Goal: Information Seeking & Learning: Learn about a topic

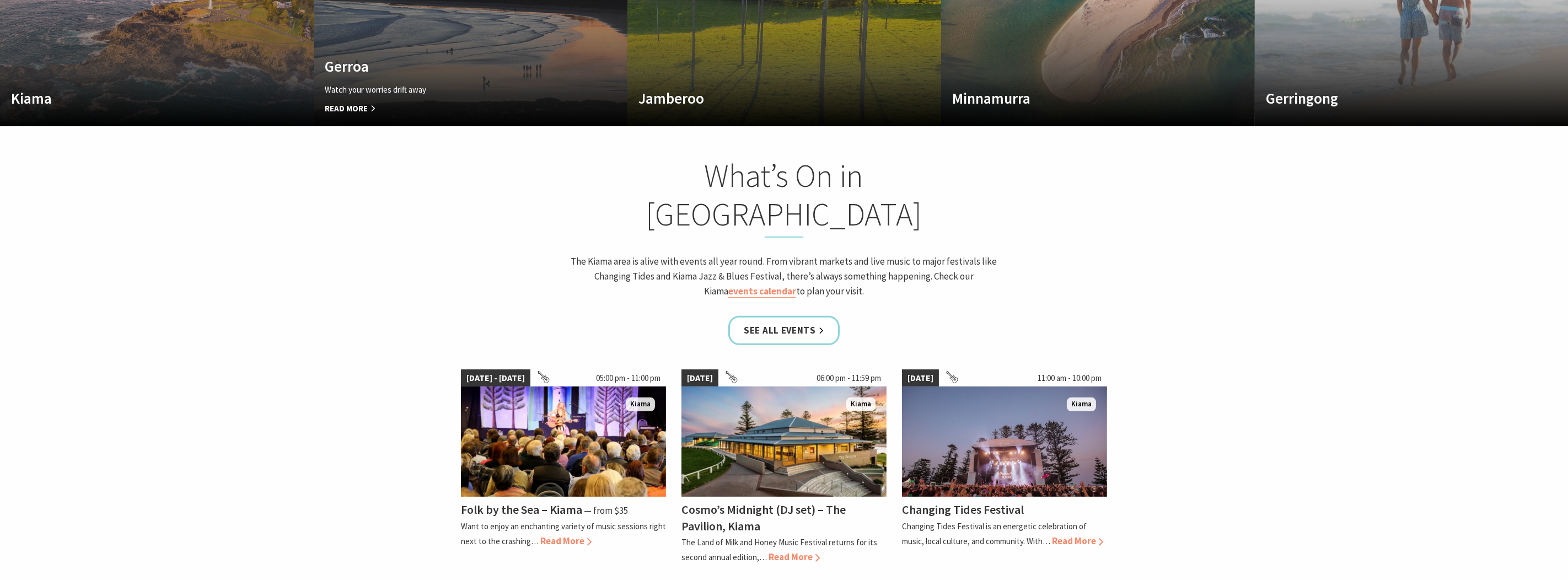
scroll to position [937, 0]
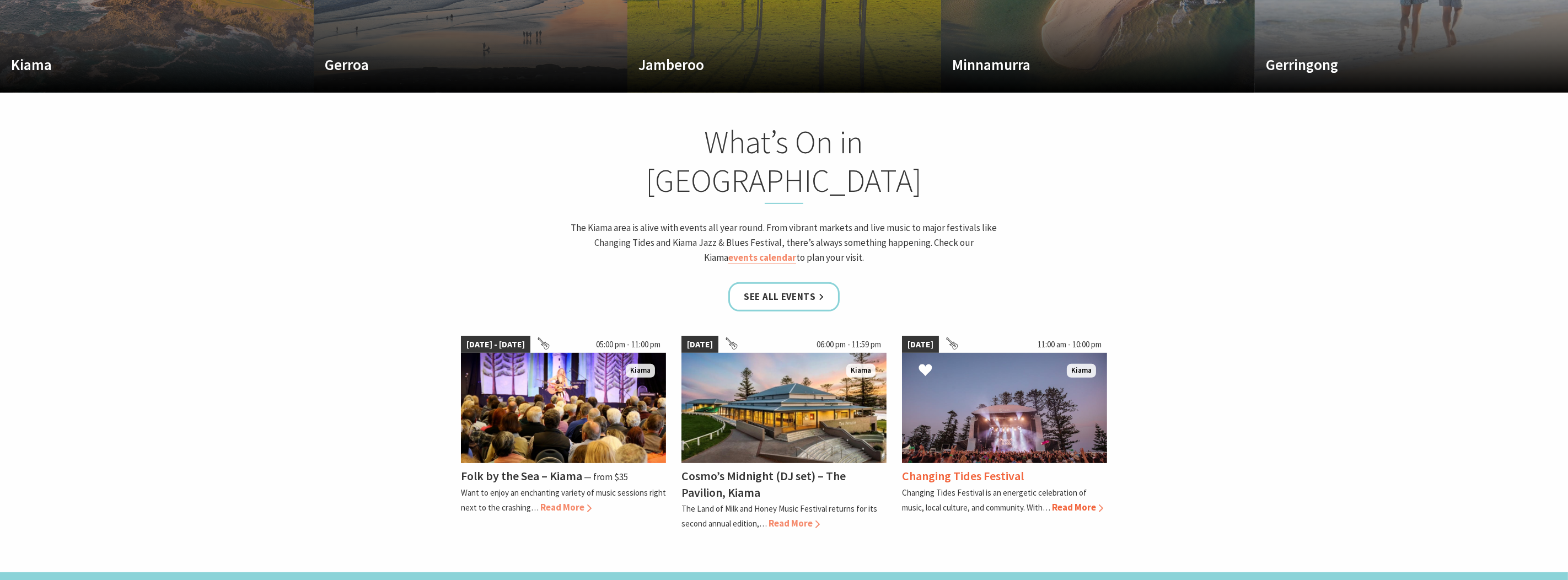
click at [1072, 501] on span "Read More" at bounding box center [1077, 508] width 52 height 12
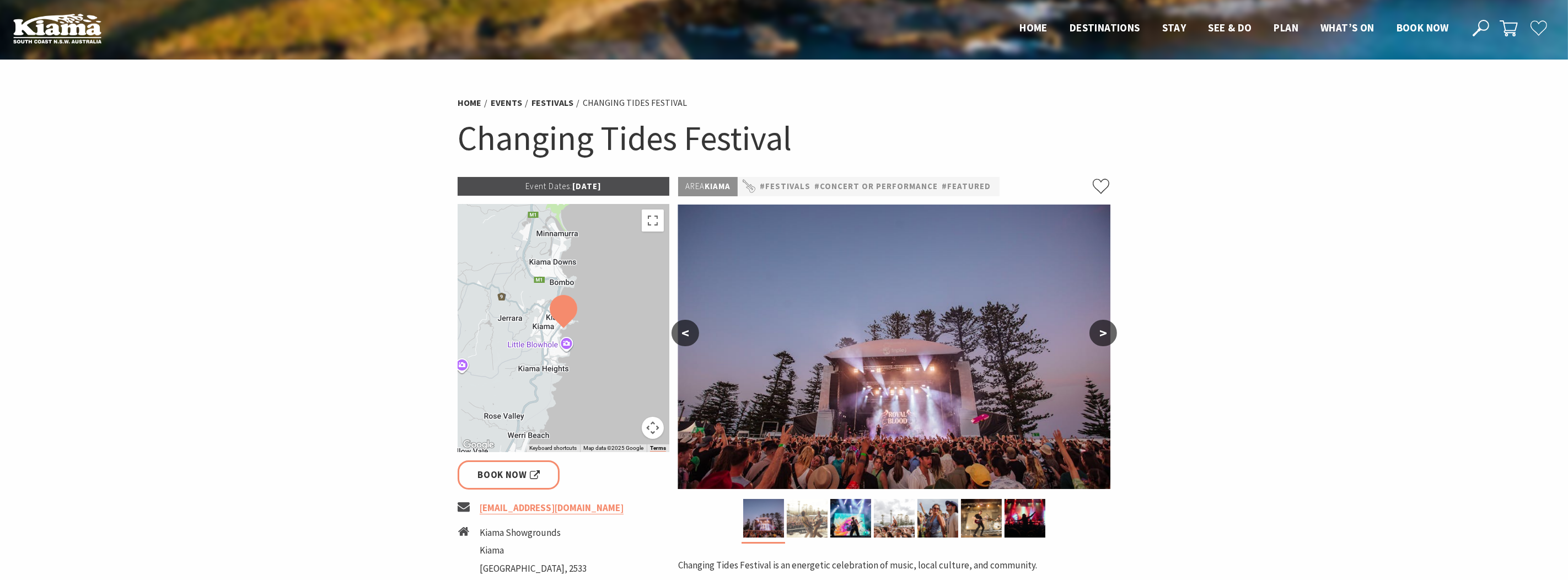
click at [804, 513] on img at bounding box center [807, 518] width 41 height 39
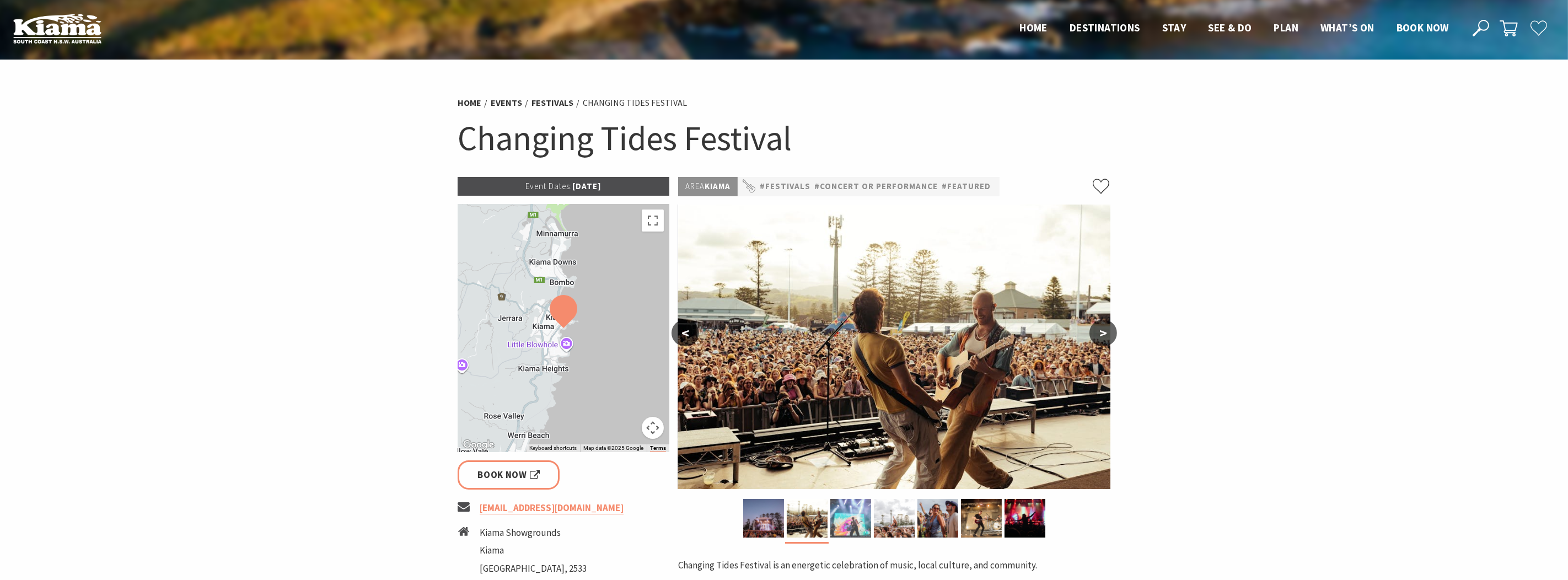
click at [844, 513] on img at bounding box center [851, 518] width 41 height 39
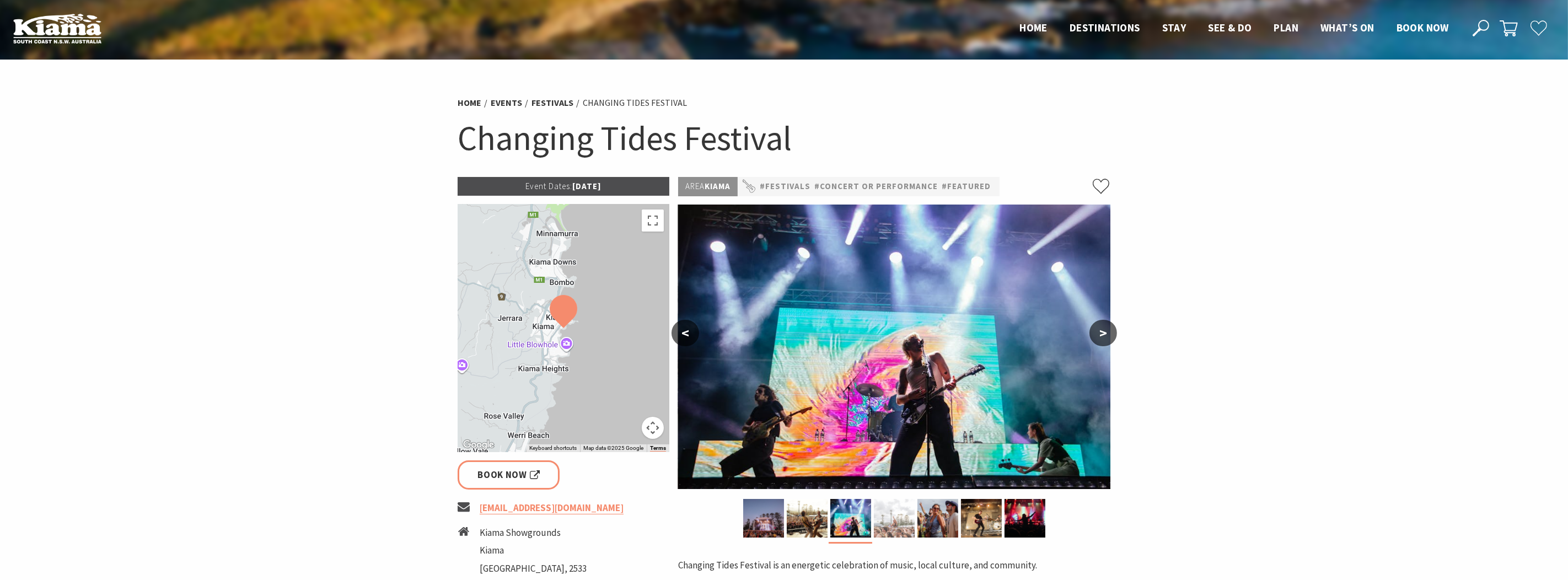
click at [895, 515] on img at bounding box center [894, 518] width 41 height 39
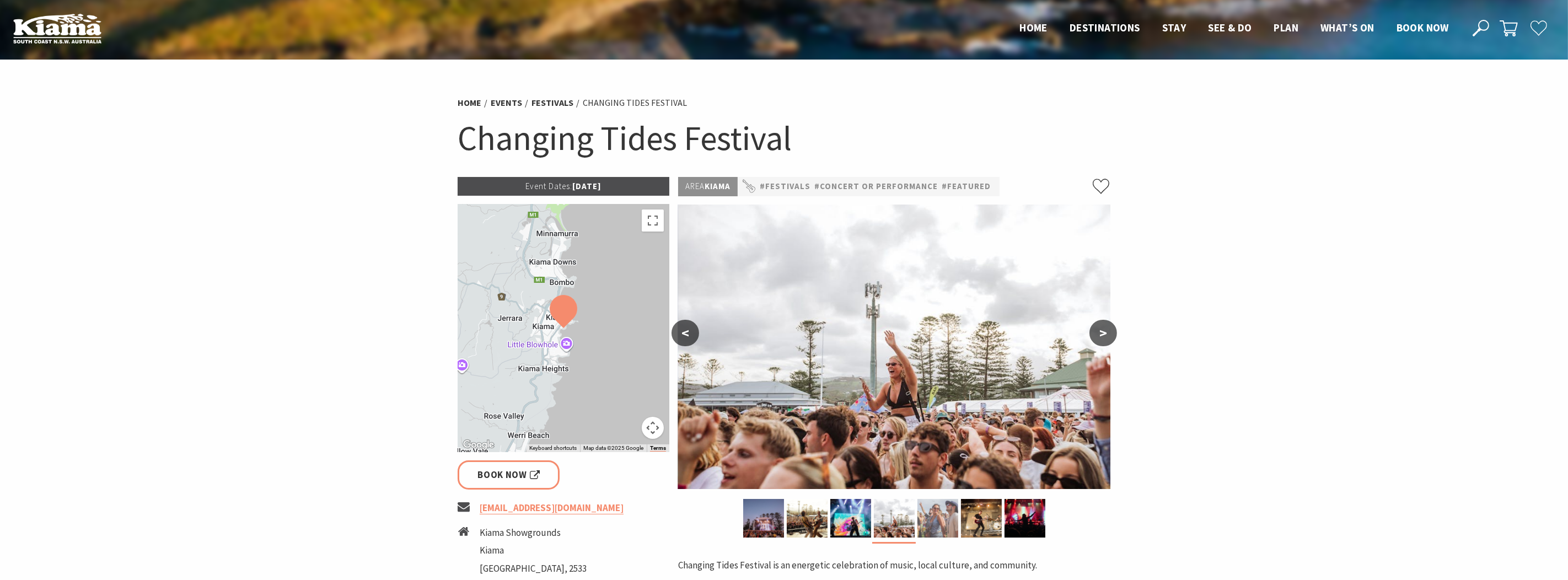
click at [949, 512] on img at bounding box center [938, 518] width 41 height 39
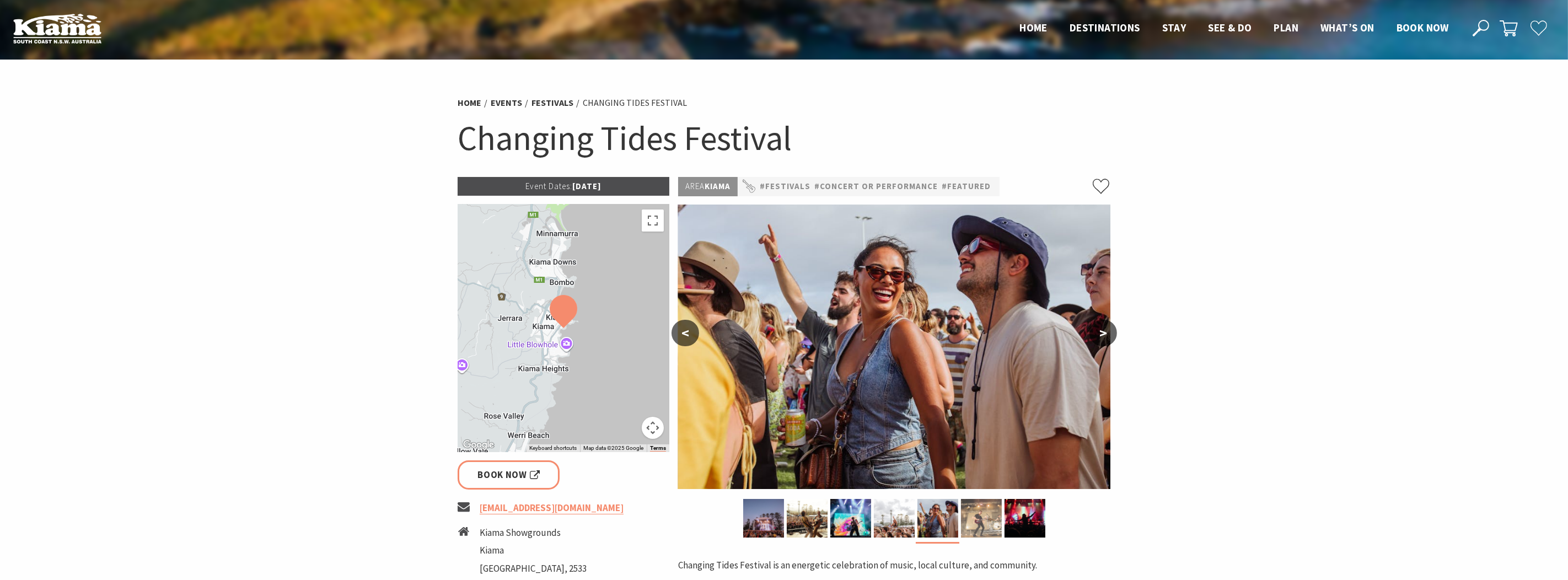
click at [971, 512] on img at bounding box center [981, 518] width 41 height 39
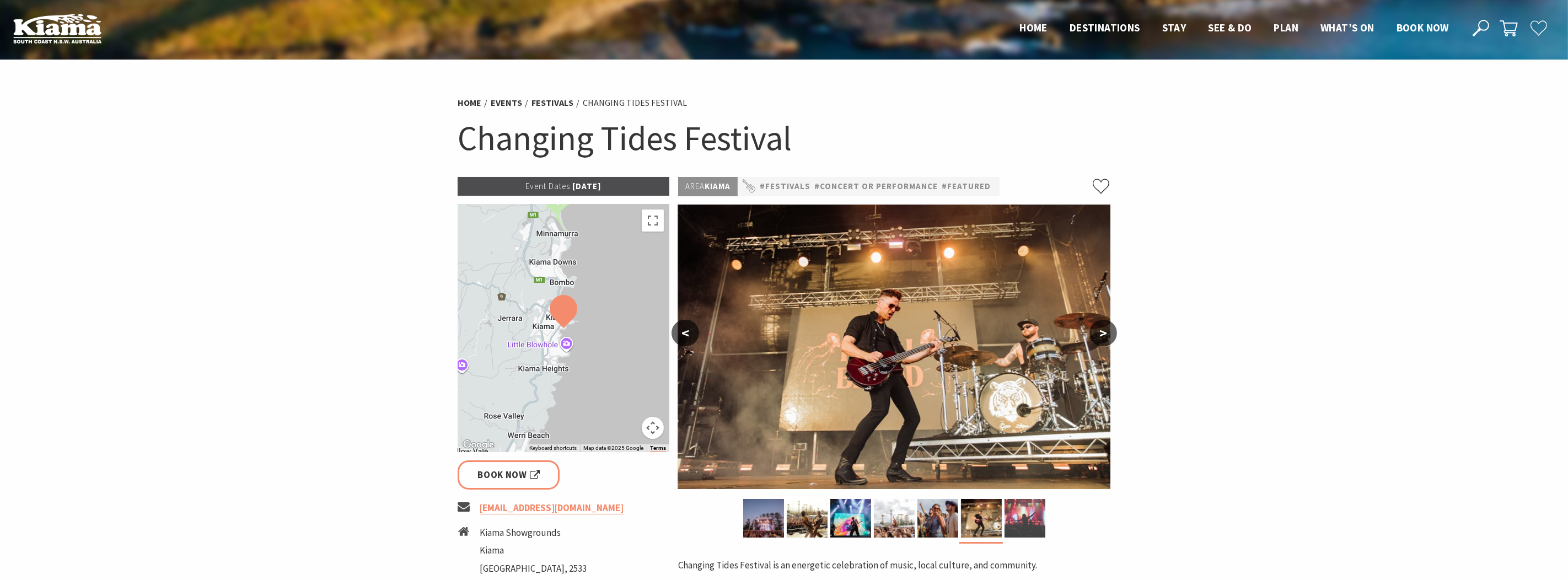
click at [1018, 521] on img at bounding box center [1025, 518] width 41 height 39
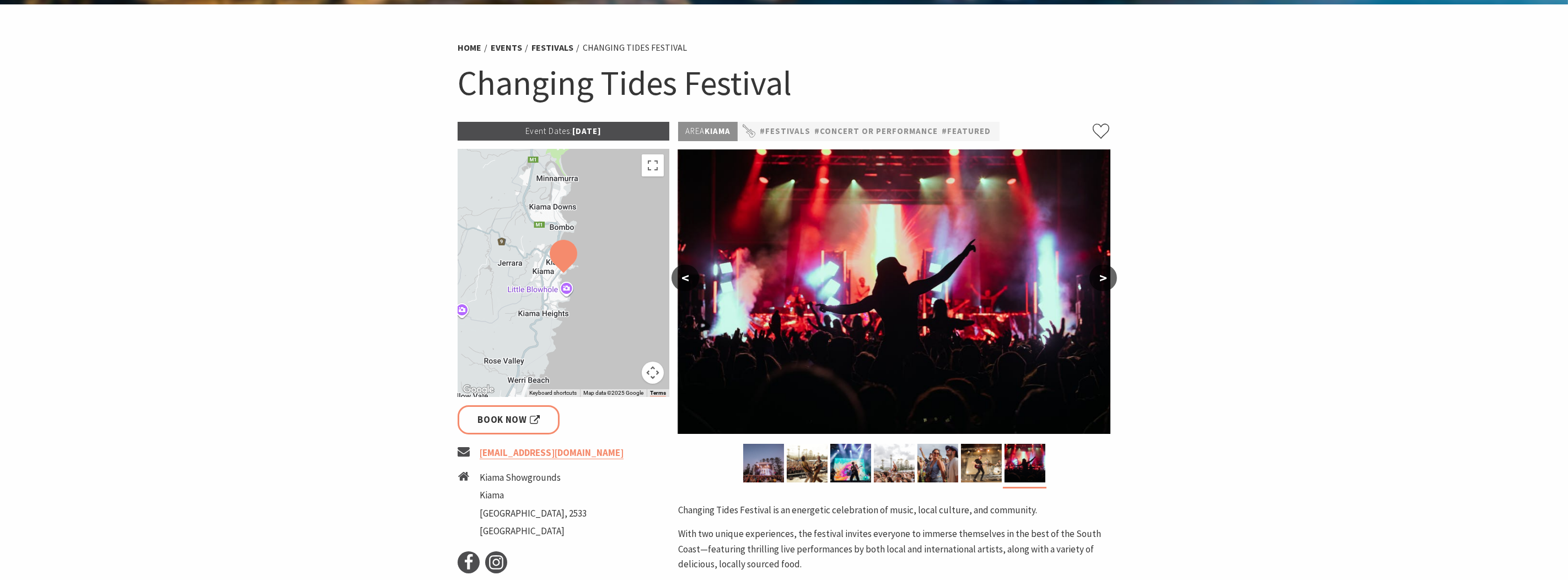
scroll to position [55, 0]
click at [1106, 274] on button ">" at bounding box center [1103, 278] width 28 height 26
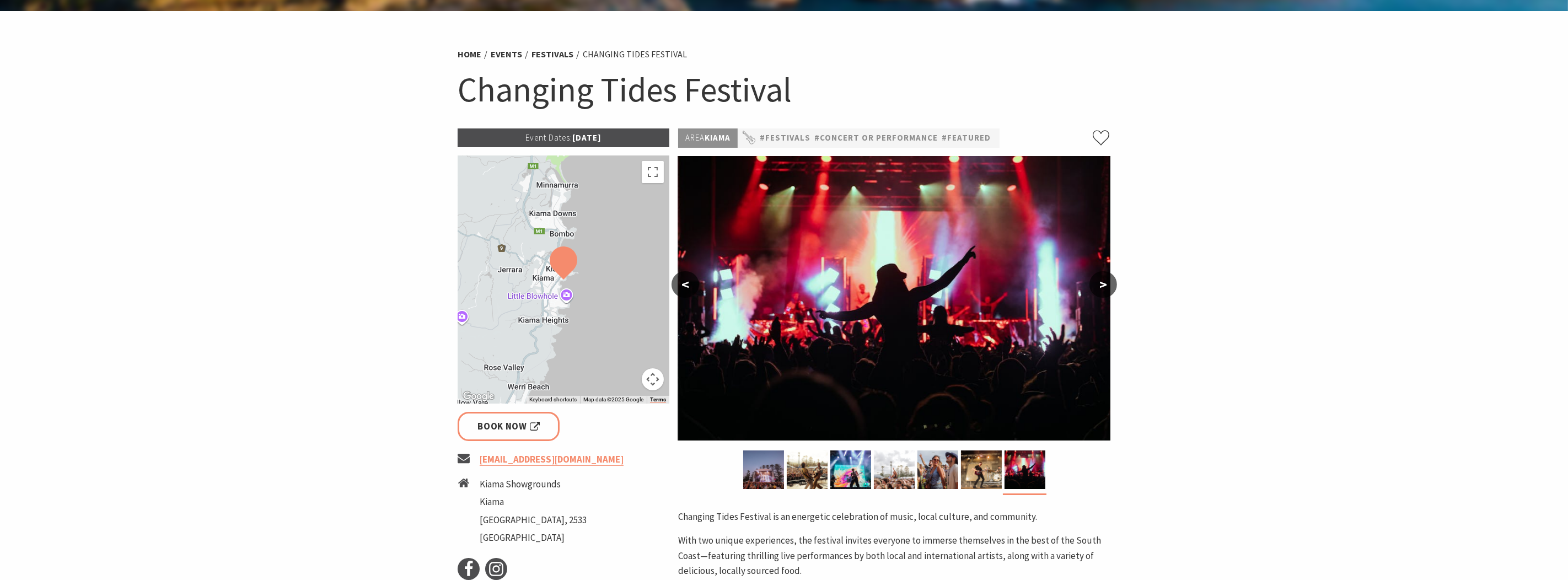
scroll to position [0, 0]
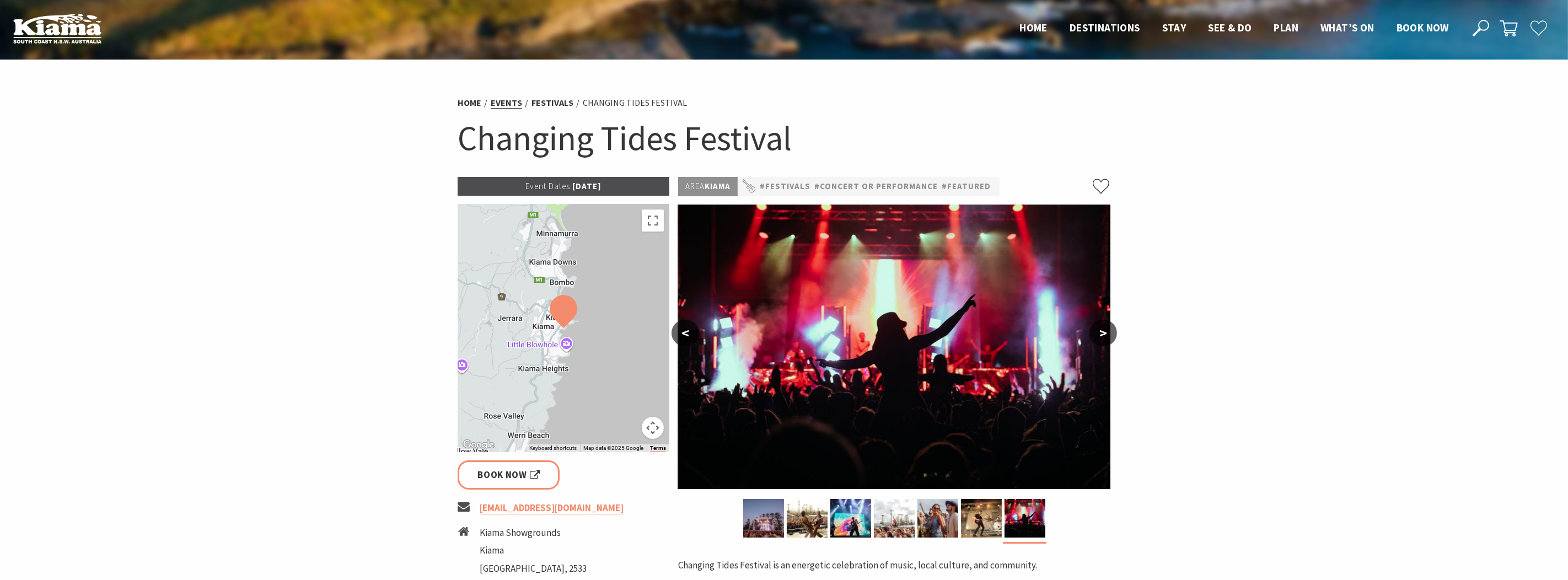
click at [495, 103] on link "Events" at bounding box center [506, 102] width 32 height 12
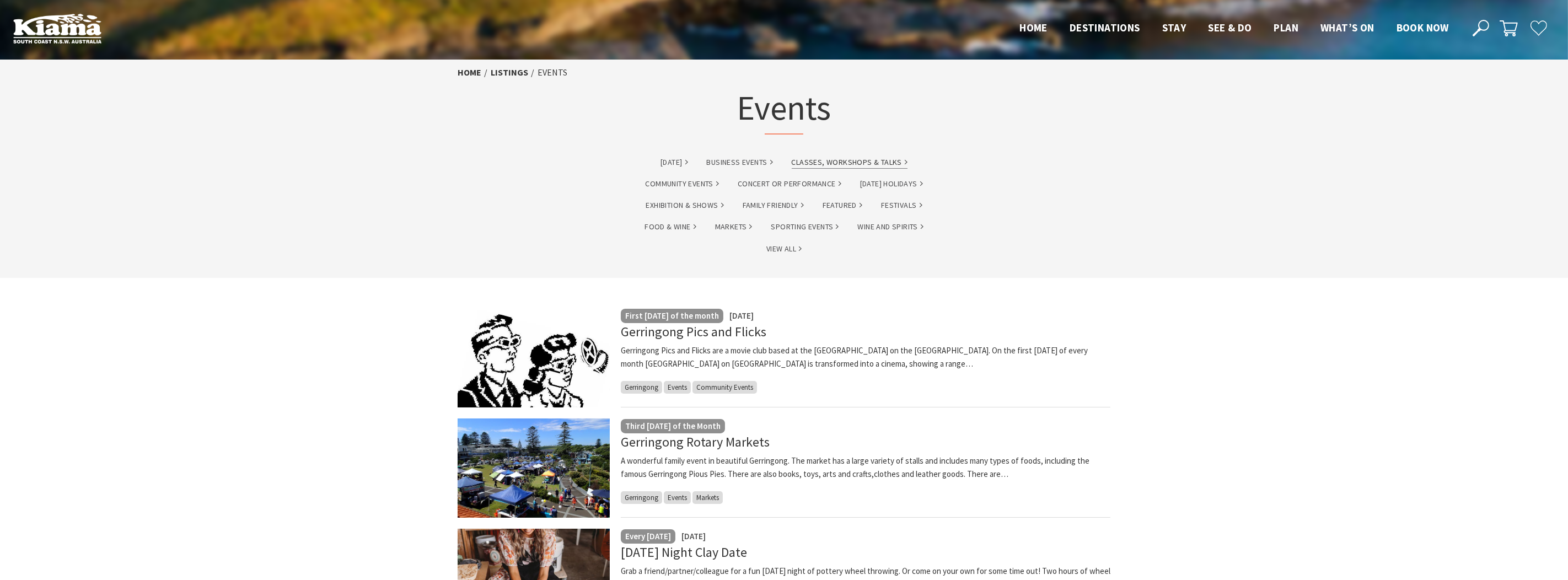
click at [855, 163] on link "Classes, Workshops & Talks" at bounding box center [850, 163] width 116 height 12
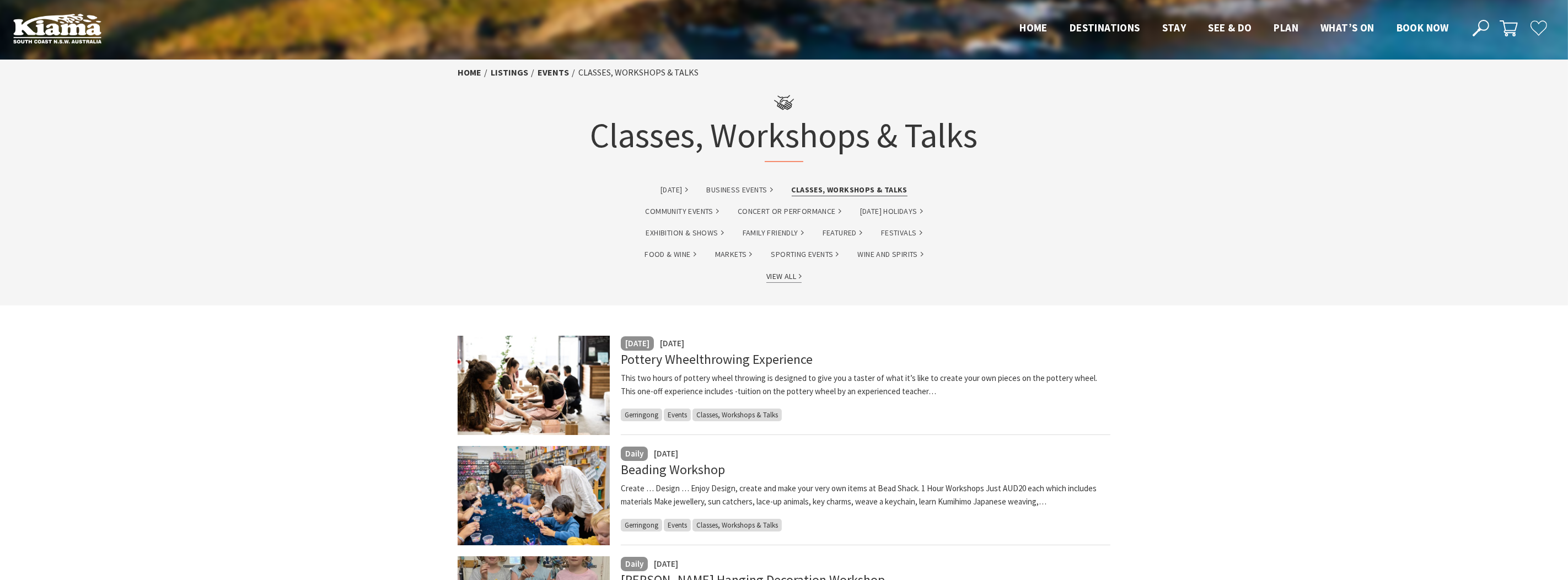
click at [790, 274] on link "View All" at bounding box center [784, 277] width 35 height 12
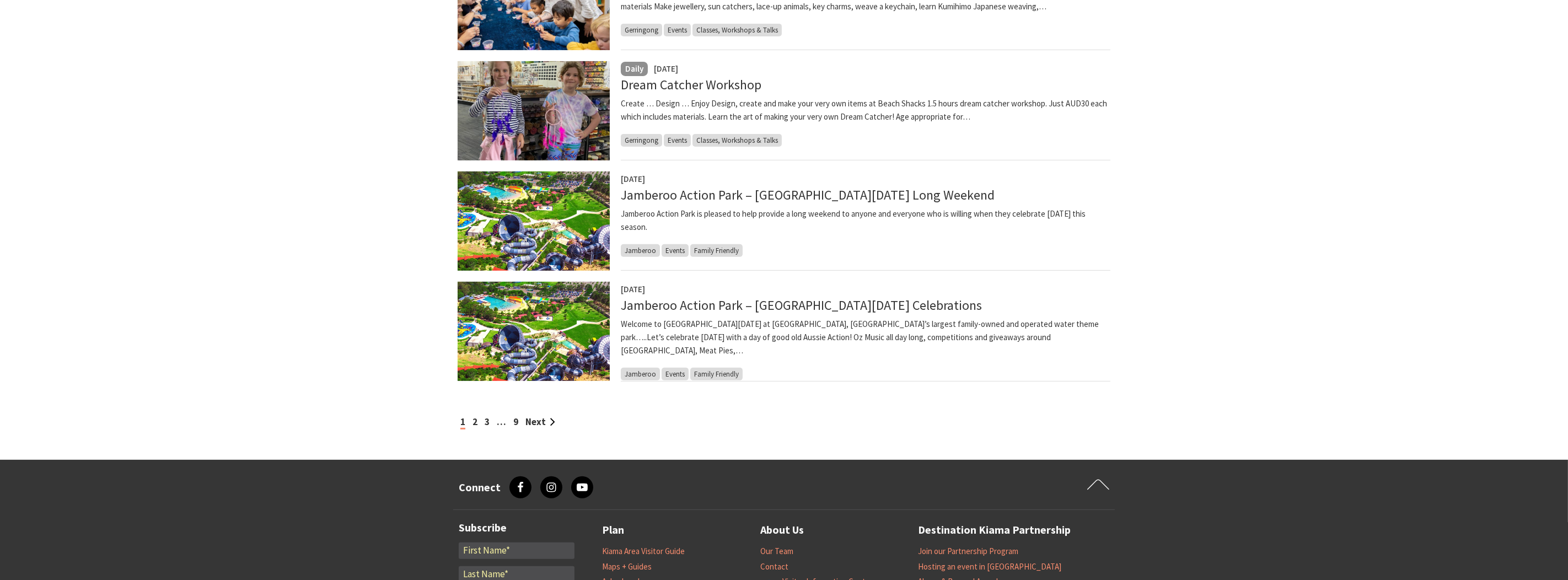
scroll to position [1047, 0]
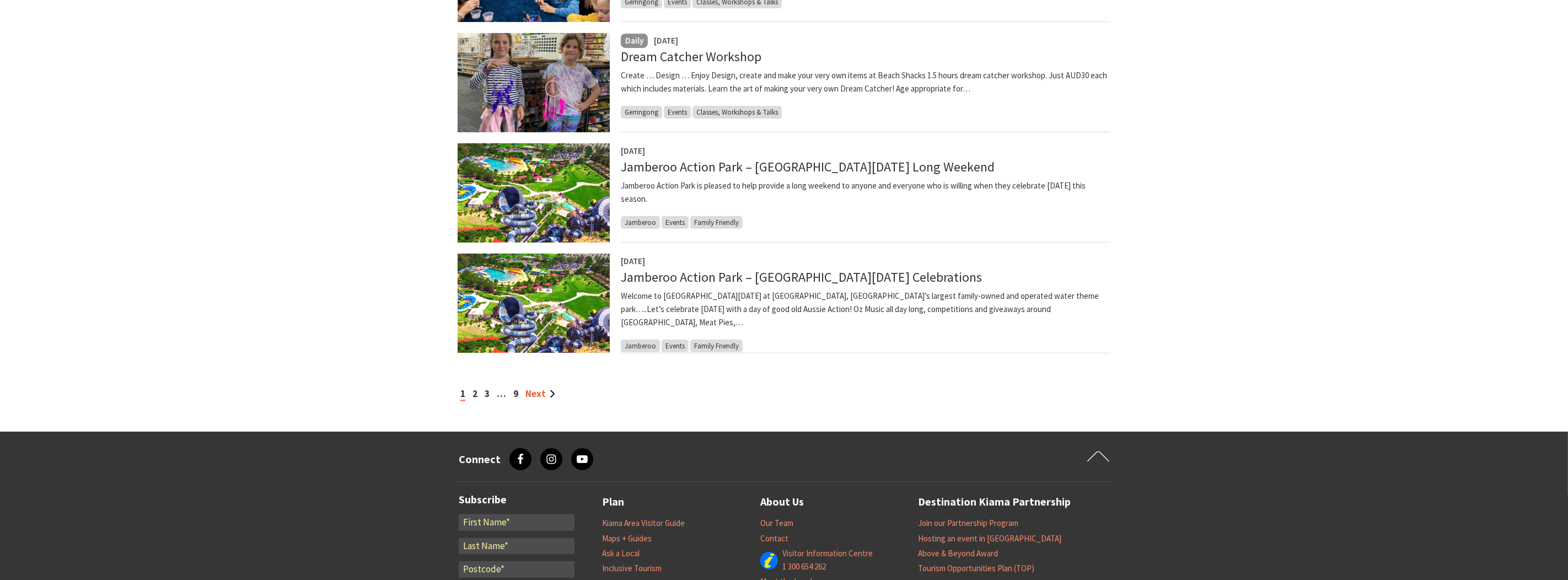
click at [536, 391] on link "Next" at bounding box center [540, 394] width 30 height 12
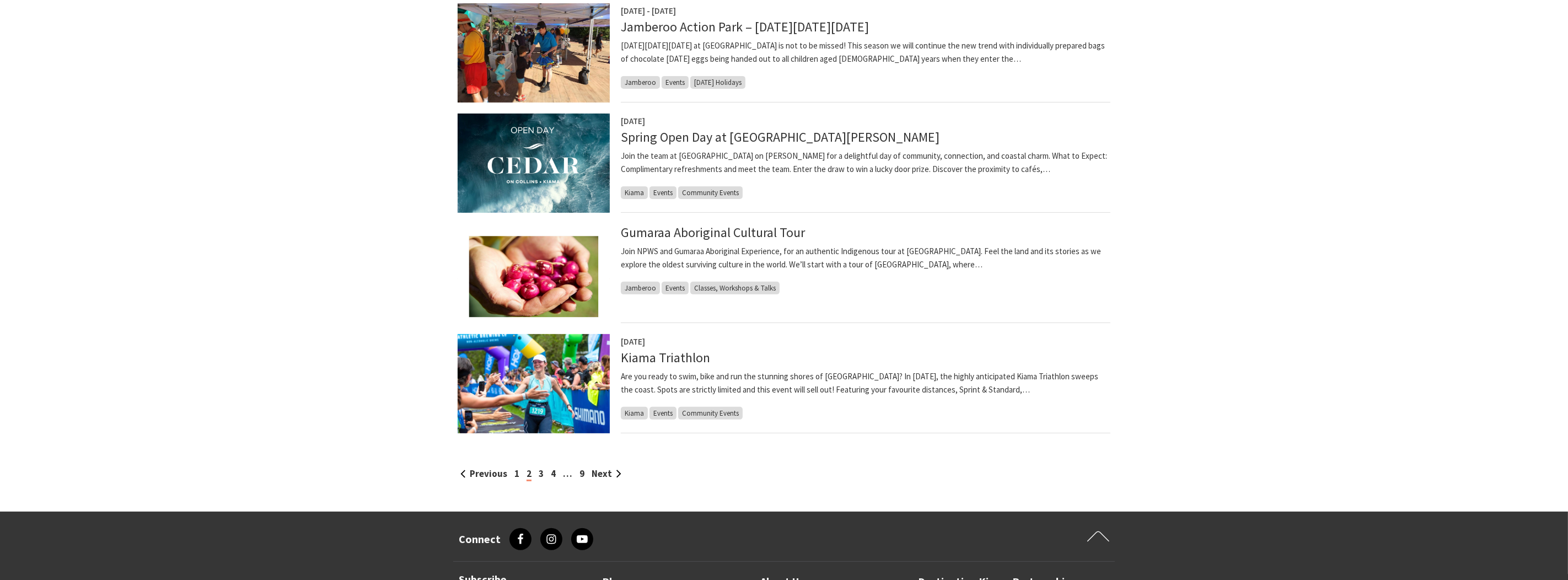
scroll to position [1047, 0]
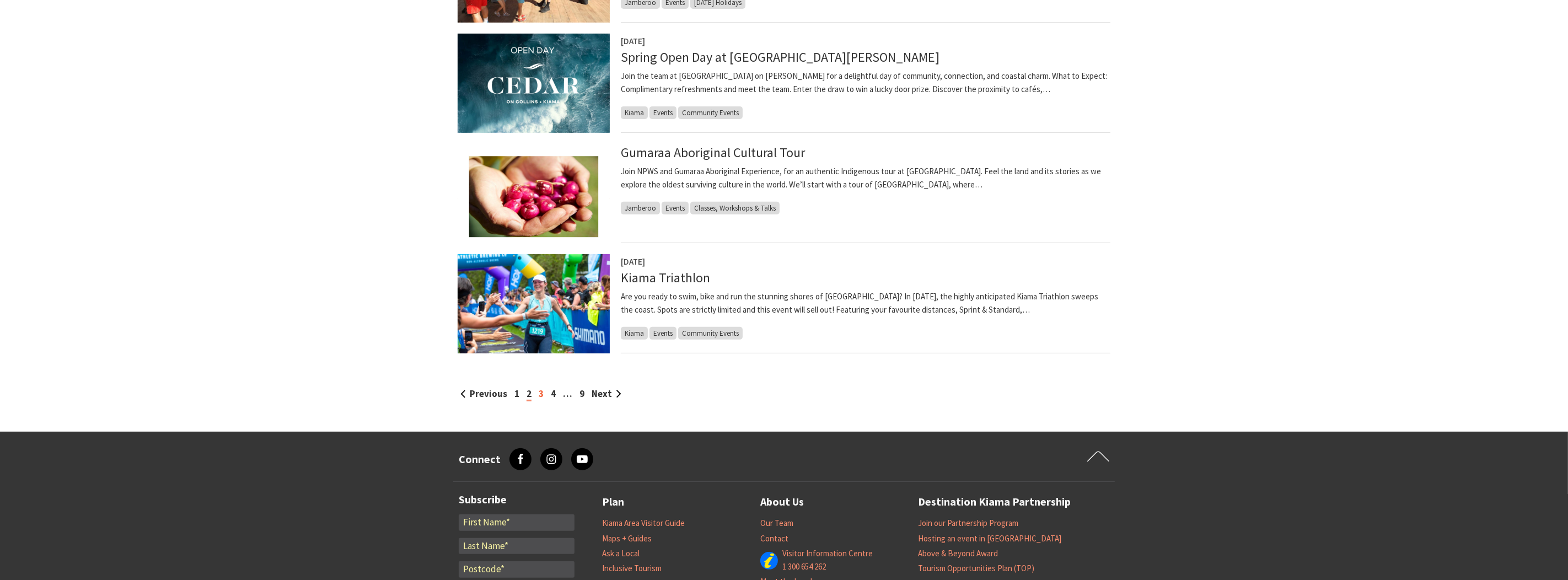
click at [539, 394] on link "3" at bounding box center [541, 394] width 5 height 12
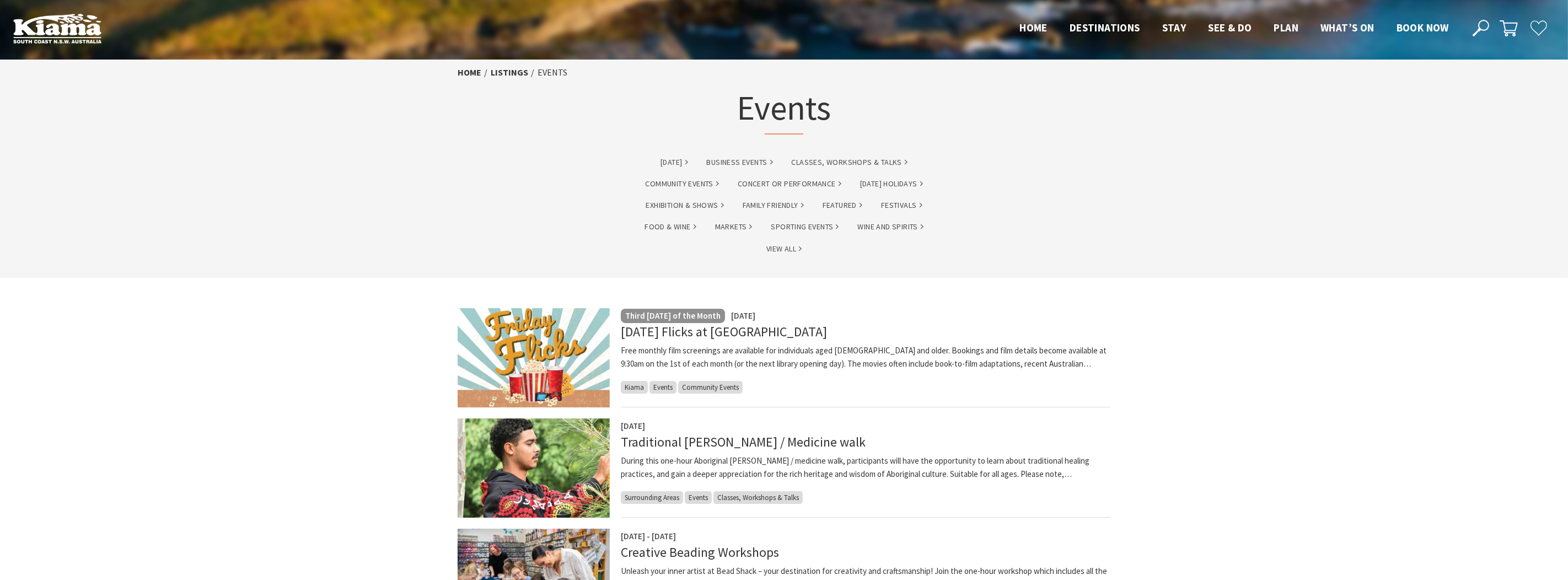
click at [42, 32] on img at bounding box center [57, 28] width 89 height 30
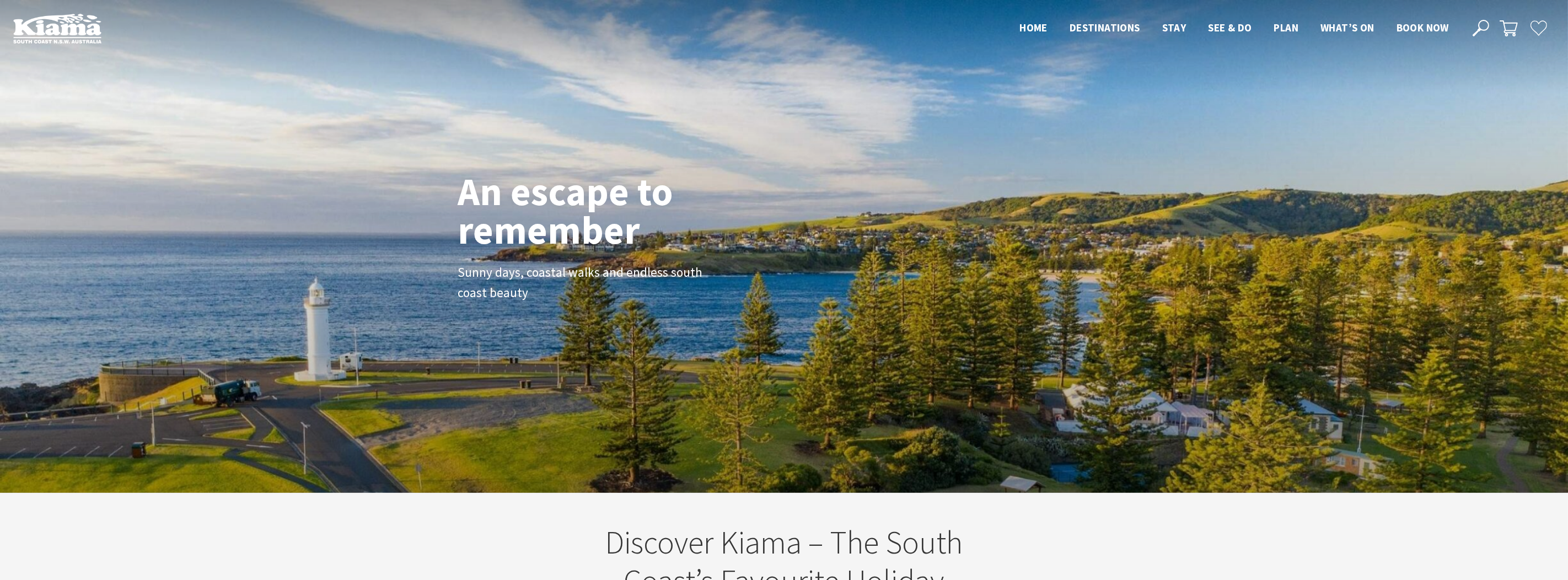
scroll to position [196, 1576]
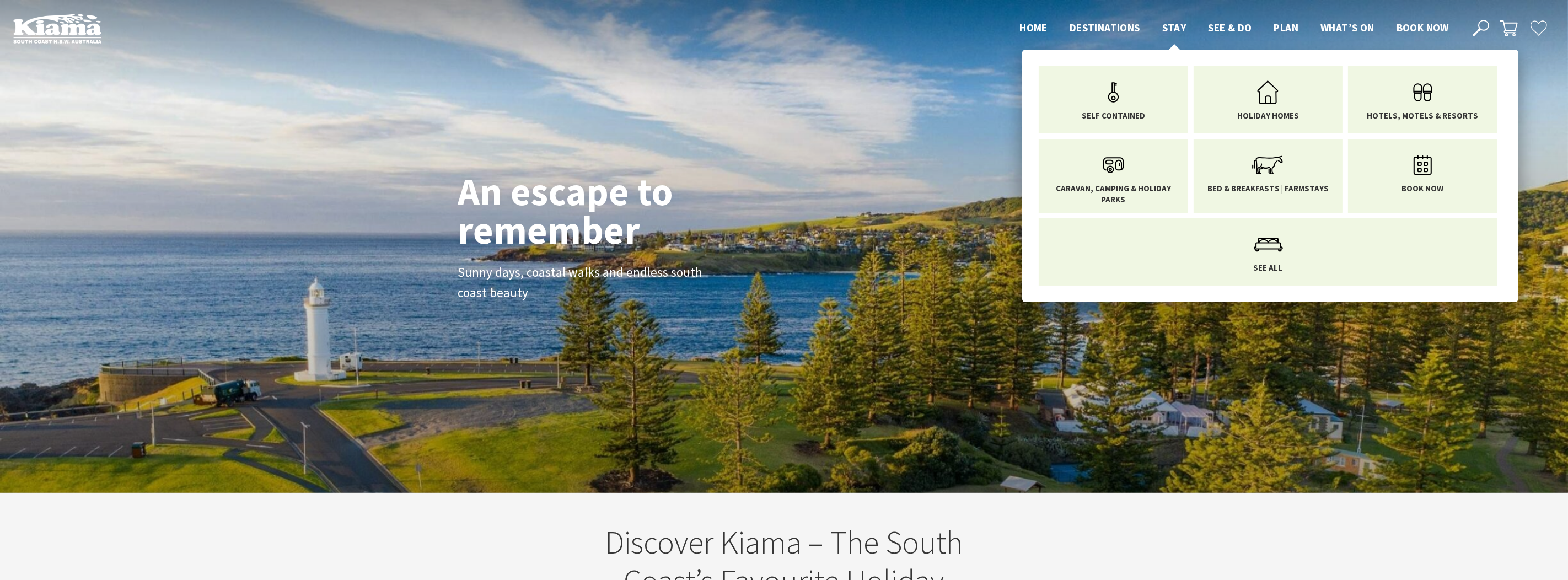
click at [1177, 25] on span "Stay" at bounding box center [1174, 27] width 24 height 13
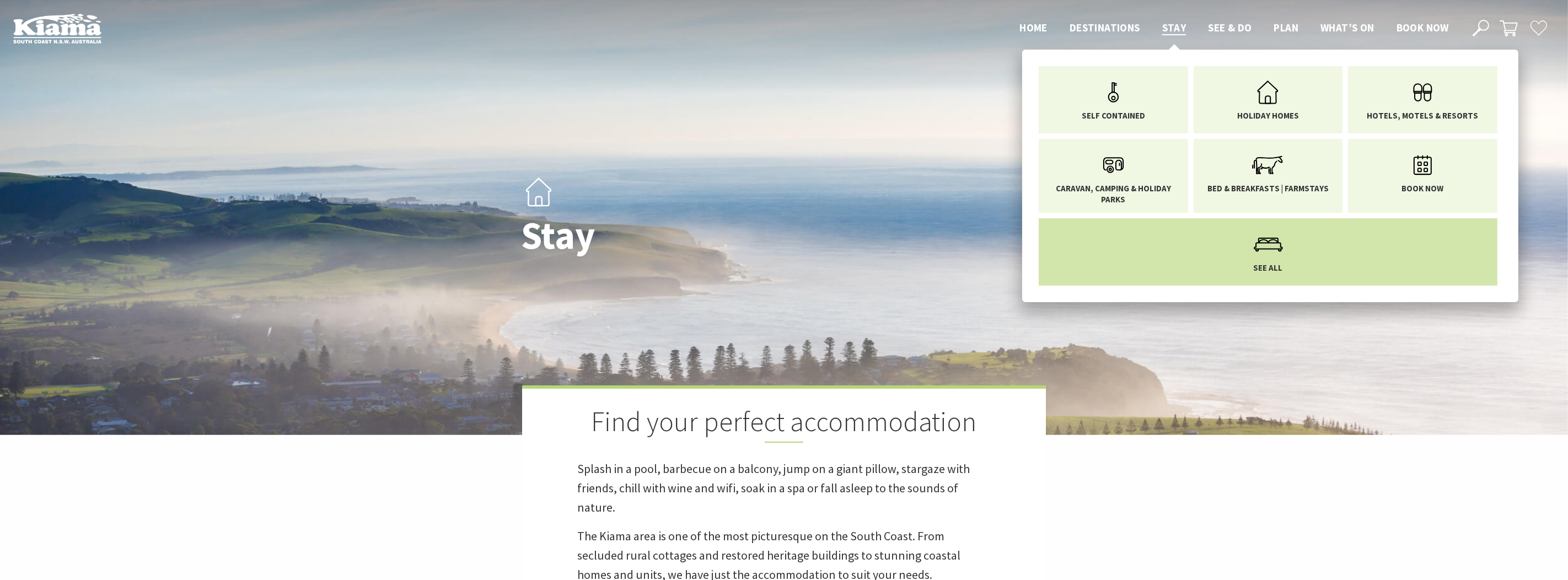
click at [1257, 240] on use "Main Menu" at bounding box center [1268, 244] width 29 height 14
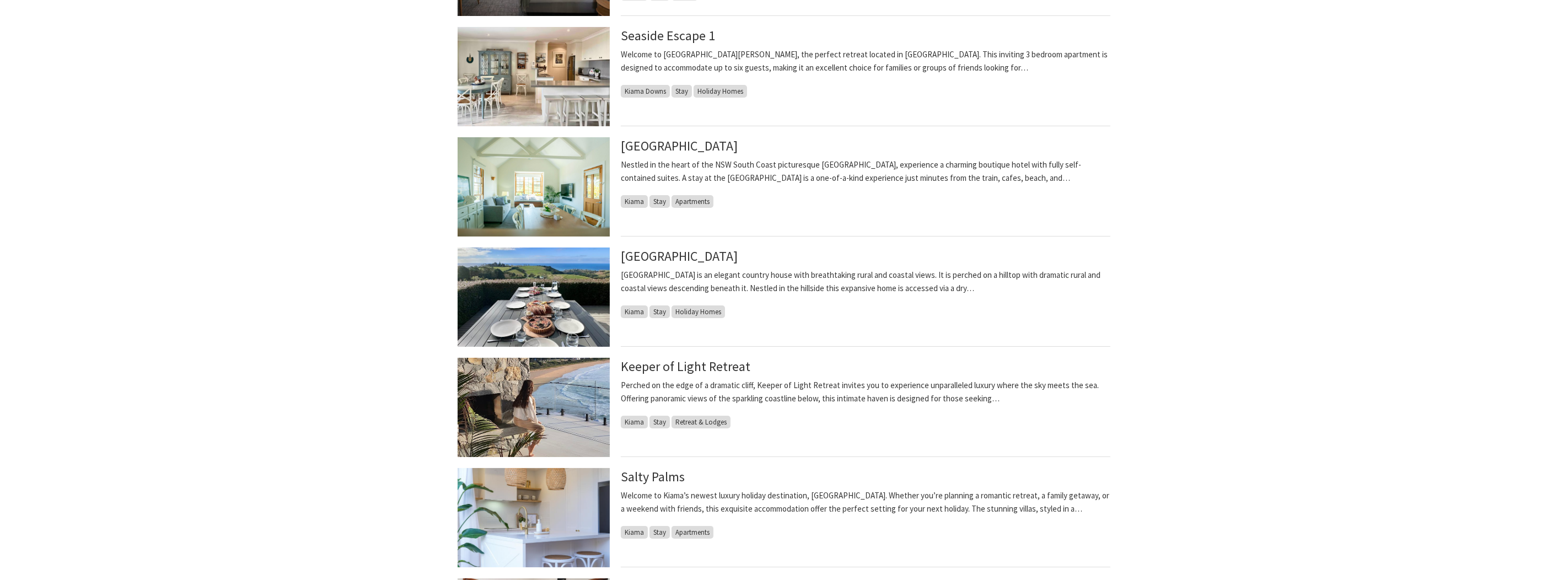
scroll to position [441, 0]
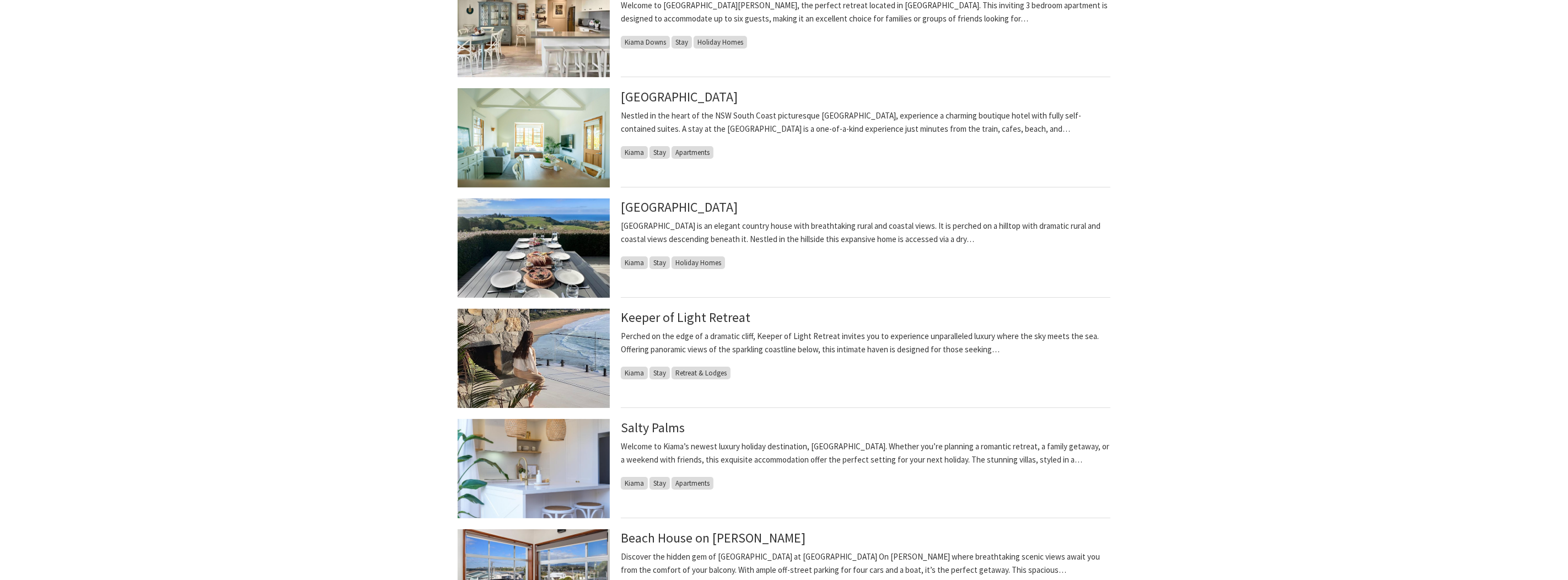
click at [559, 381] on img at bounding box center [534, 358] width 153 height 99
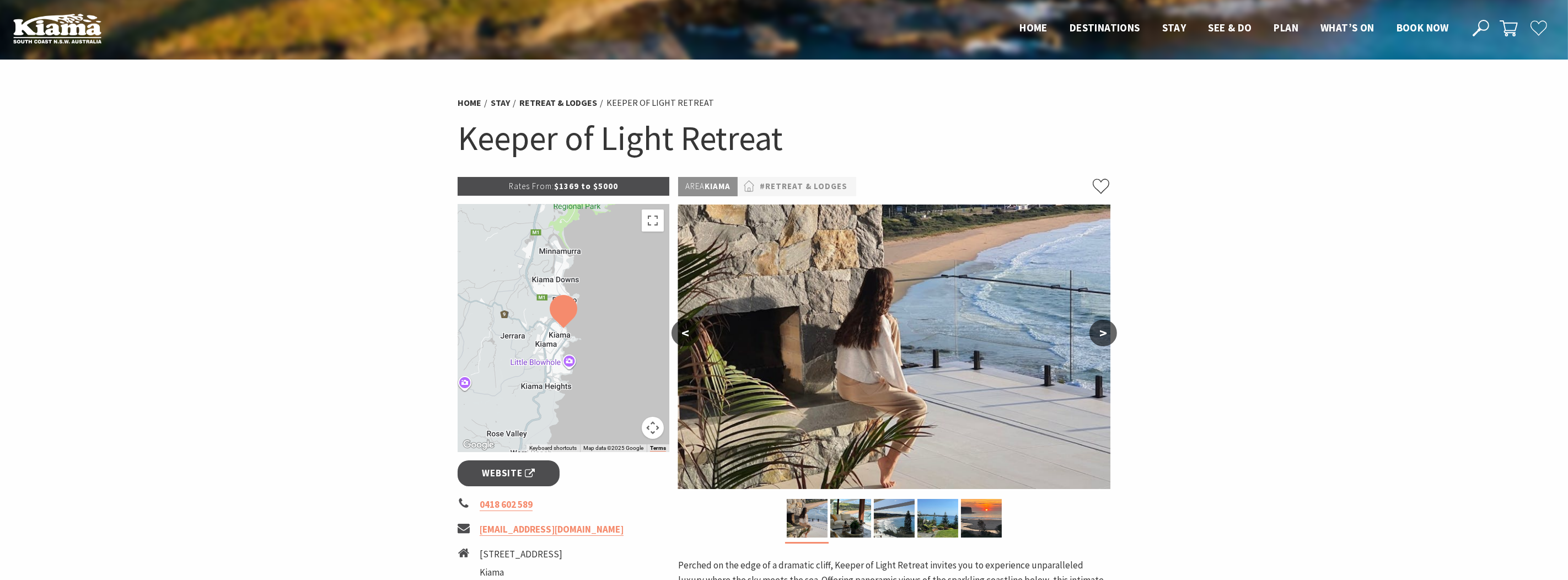
click at [1096, 333] on button ">" at bounding box center [1103, 333] width 28 height 26
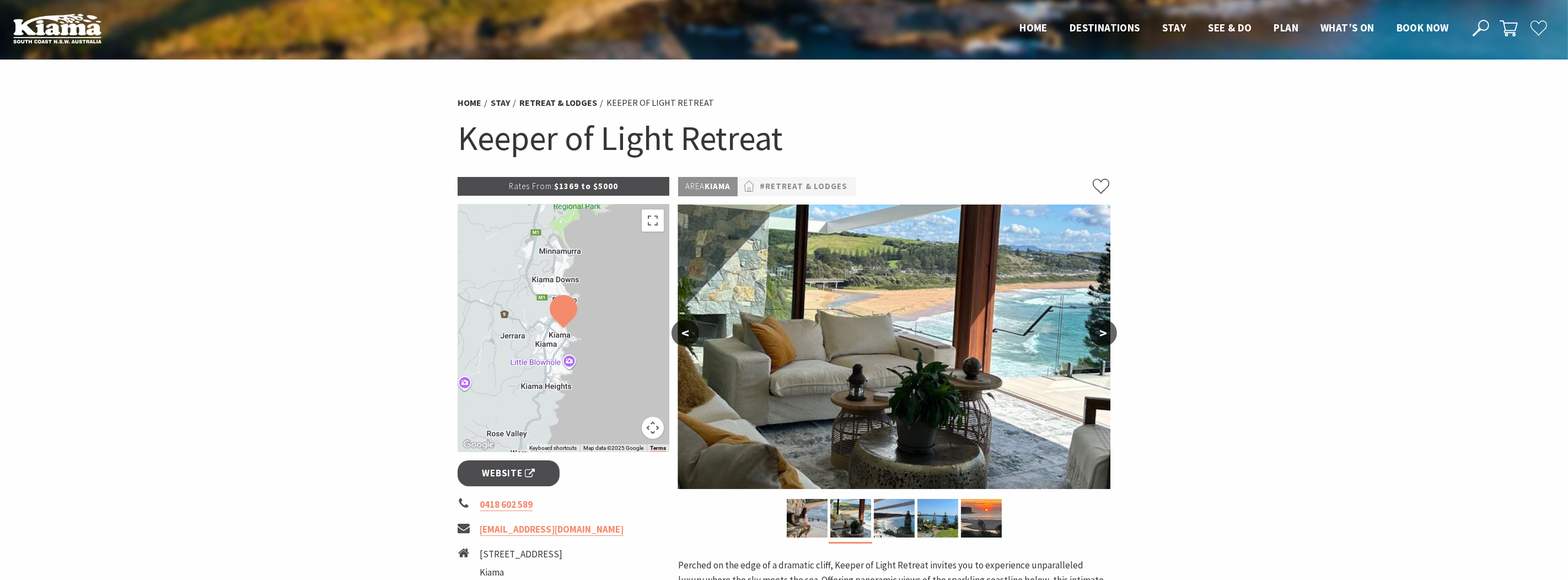
click at [1096, 333] on button ">" at bounding box center [1103, 333] width 28 height 26
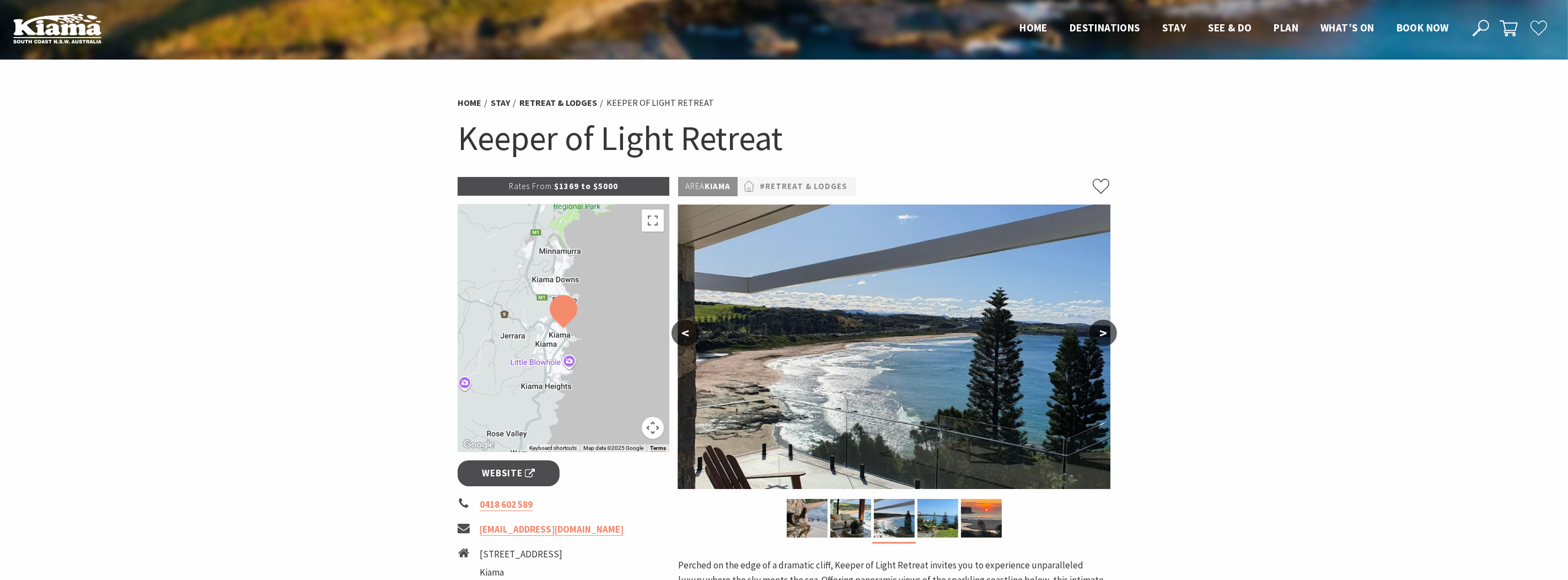
click at [1096, 333] on button ">" at bounding box center [1103, 333] width 28 height 26
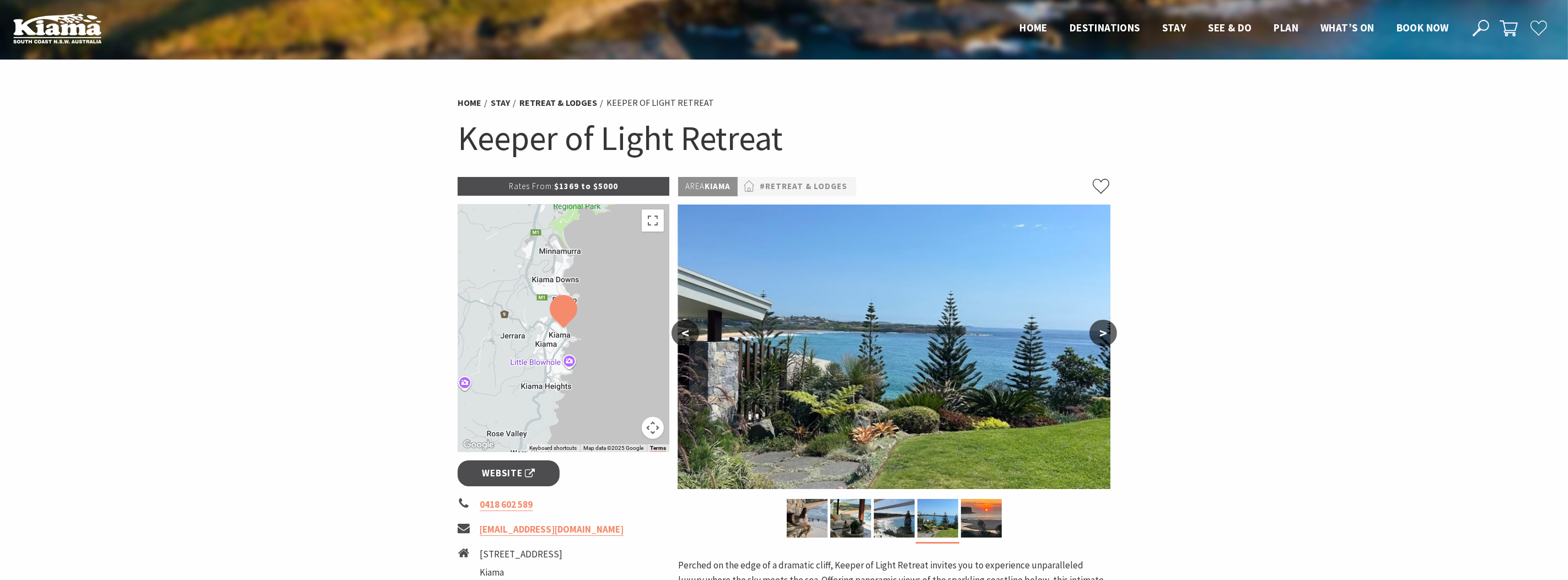
click at [1096, 333] on button ">" at bounding box center [1103, 333] width 28 height 26
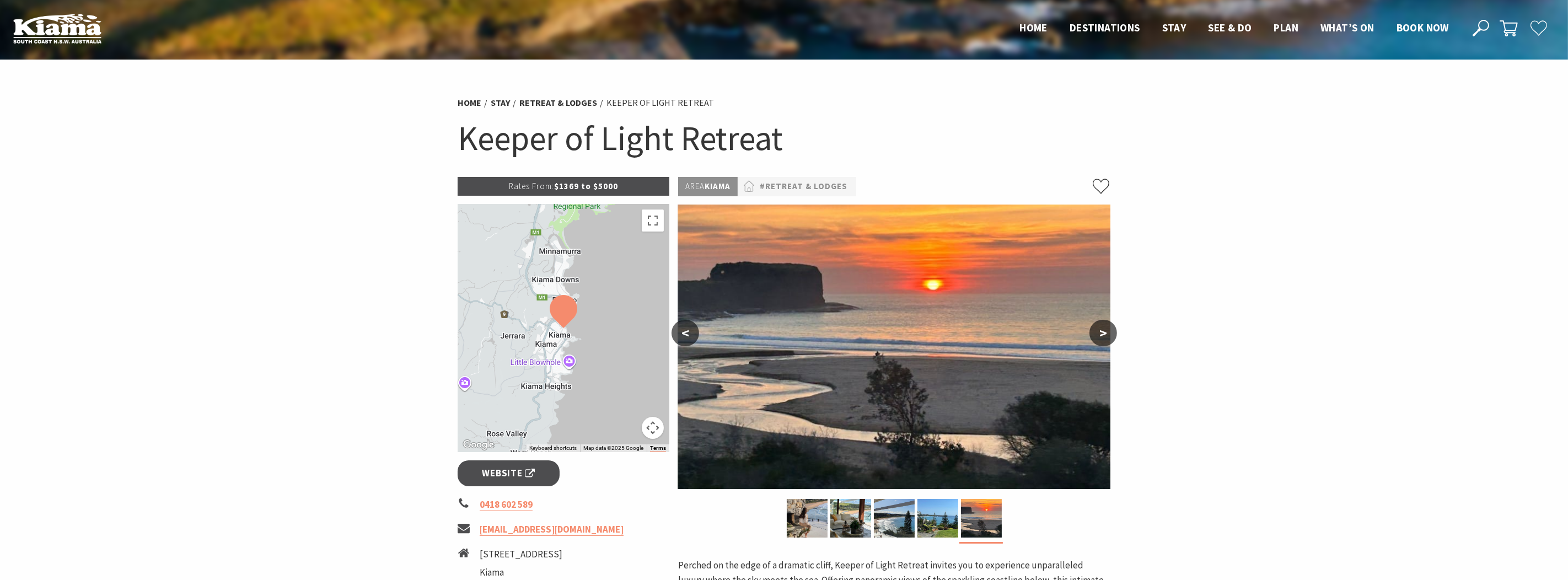
click at [1096, 333] on button ">" at bounding box center [1103, 333] width 28 height 26
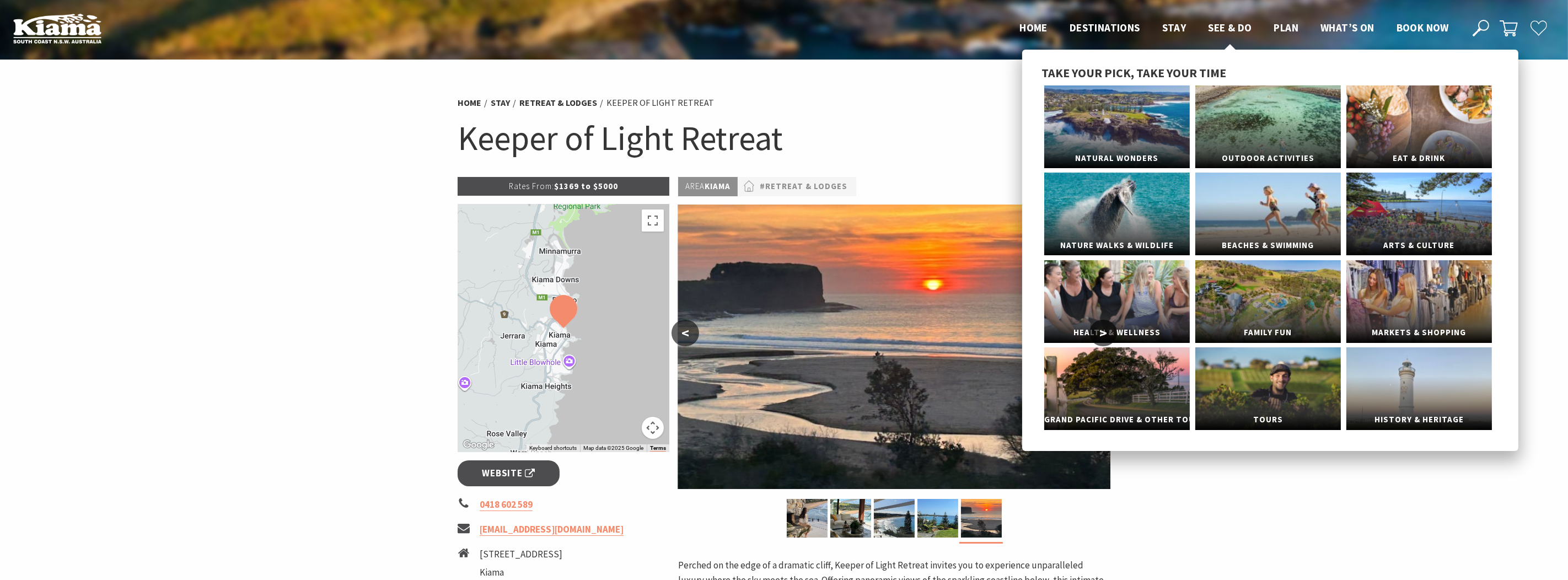
click at [1231, 26] on span "See & Do" at bounding box center [1230, 27] width 44 height 13
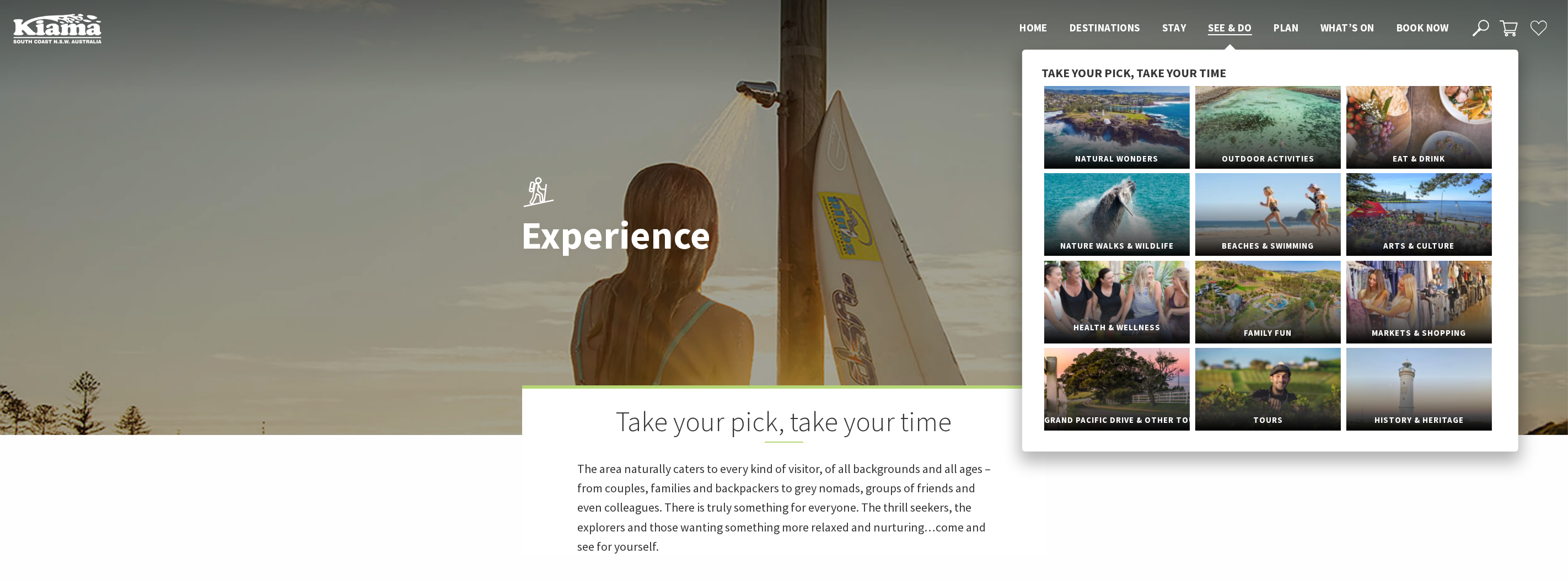
click at [1131, 283] on link "Health & Wellness" at bounding box center [1116, 301] width 146 height 82
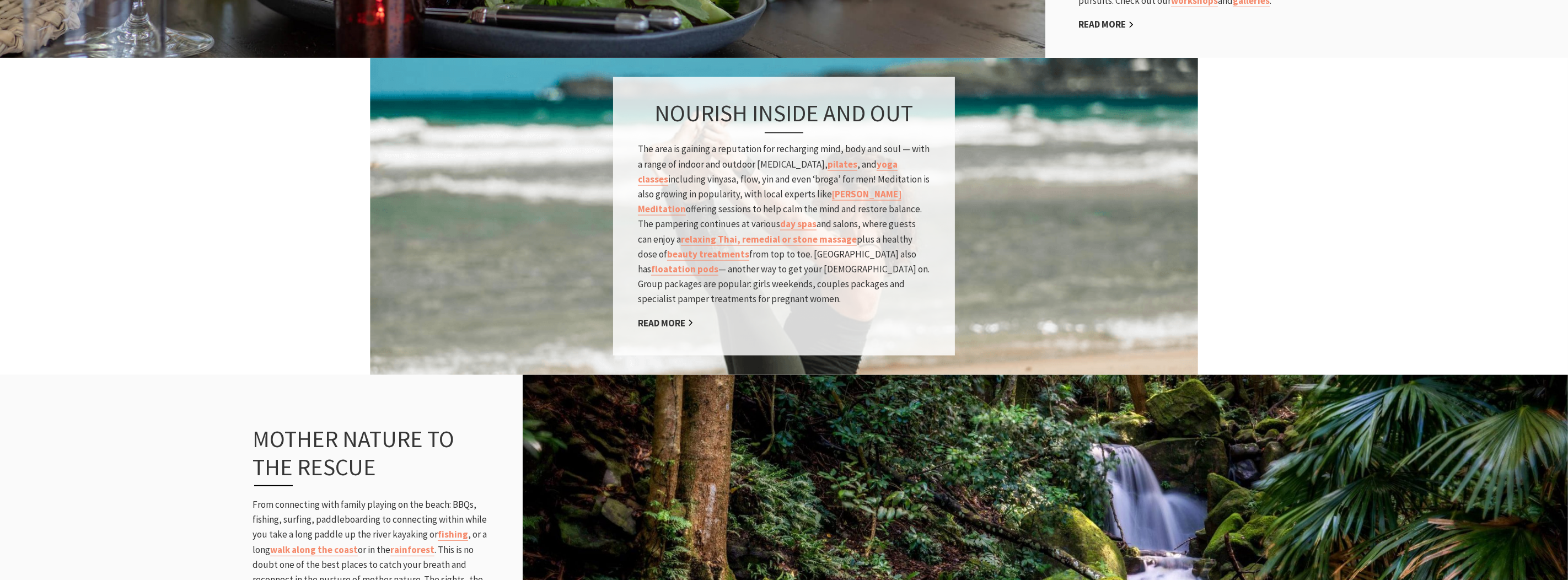
scroll to position [789, 0]
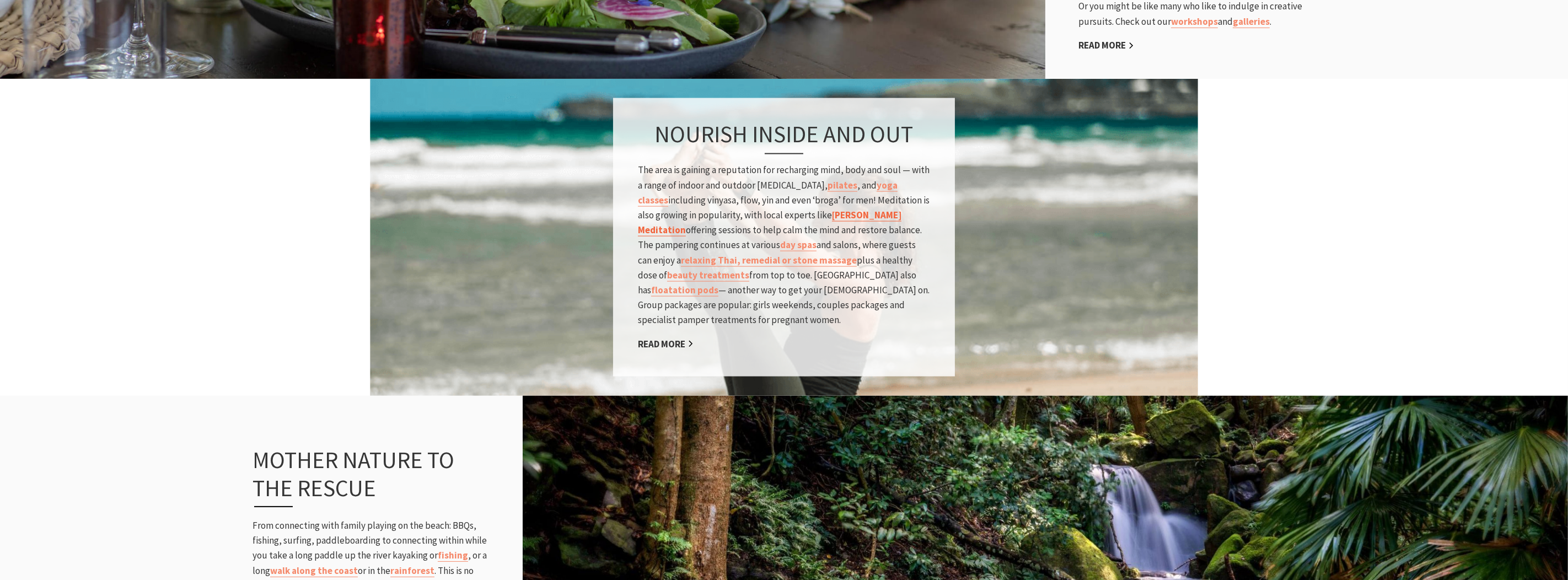
click at [818, 223] on link "[PERSON_NAME] Meditation" at bounding box center [770, 223] width 264 height 28
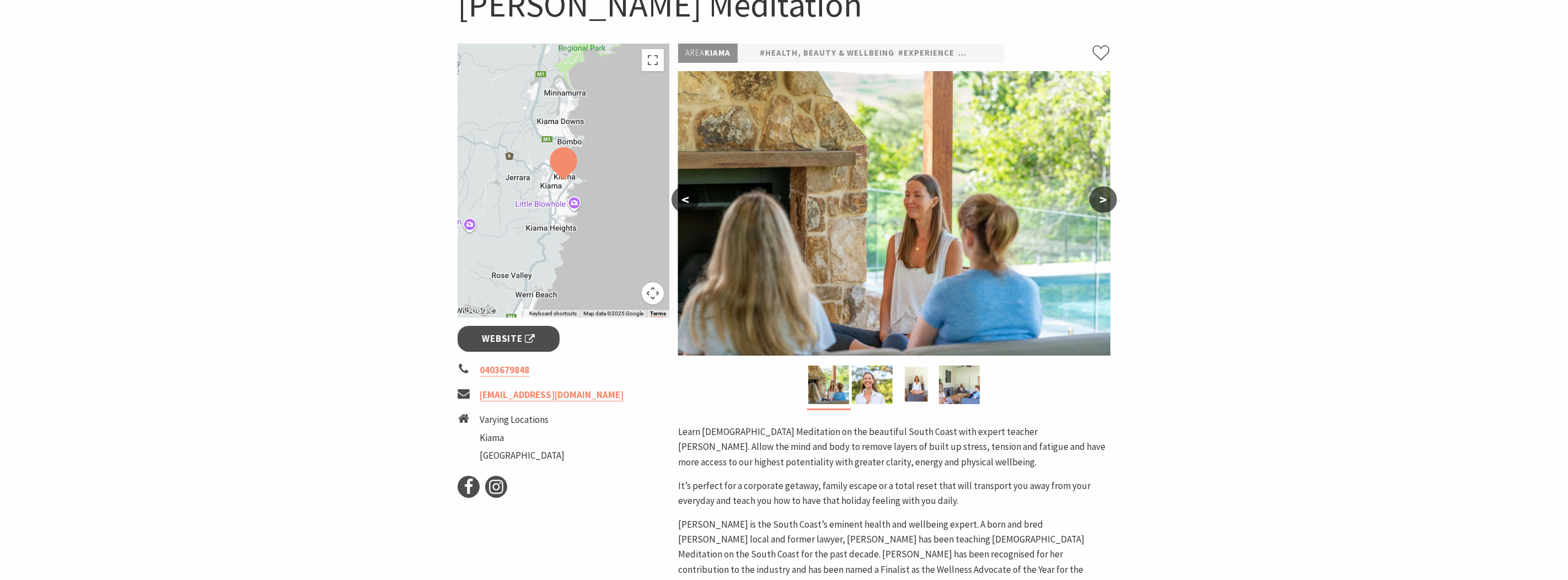
scroll to position [166, 0]
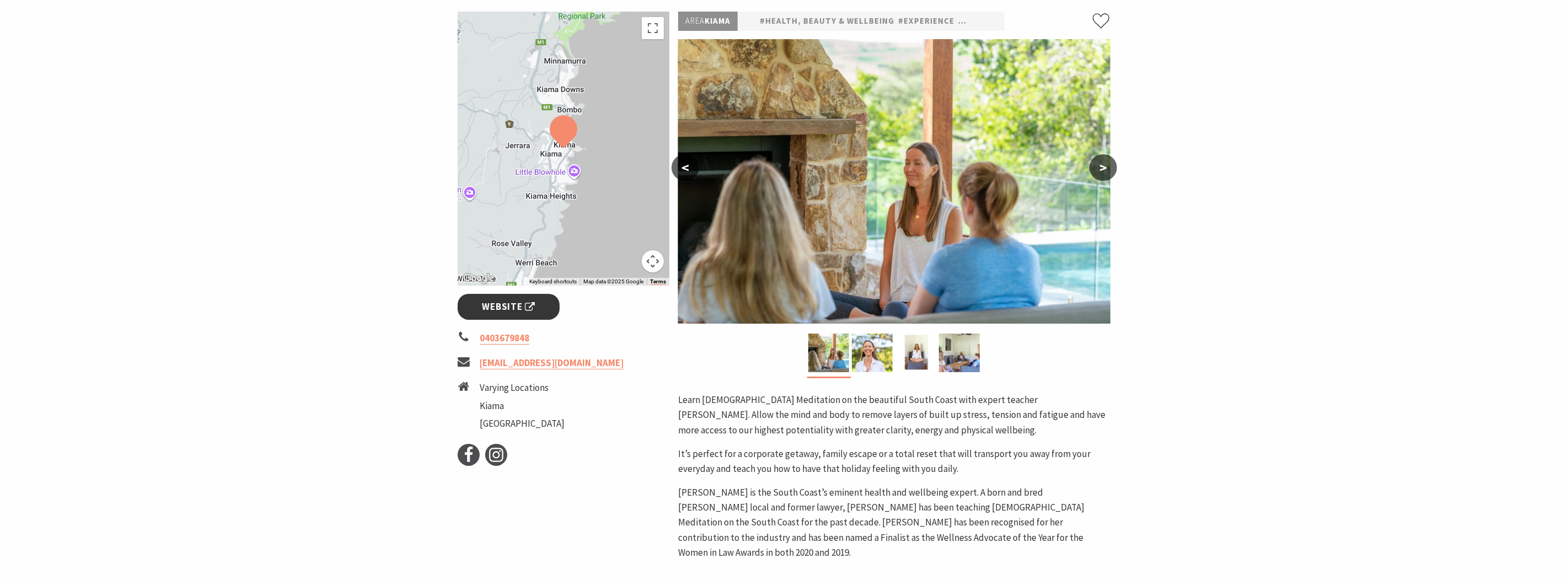
click at [523, 311] on span "Website" at bounding box center [509, 307] width 53 height 15
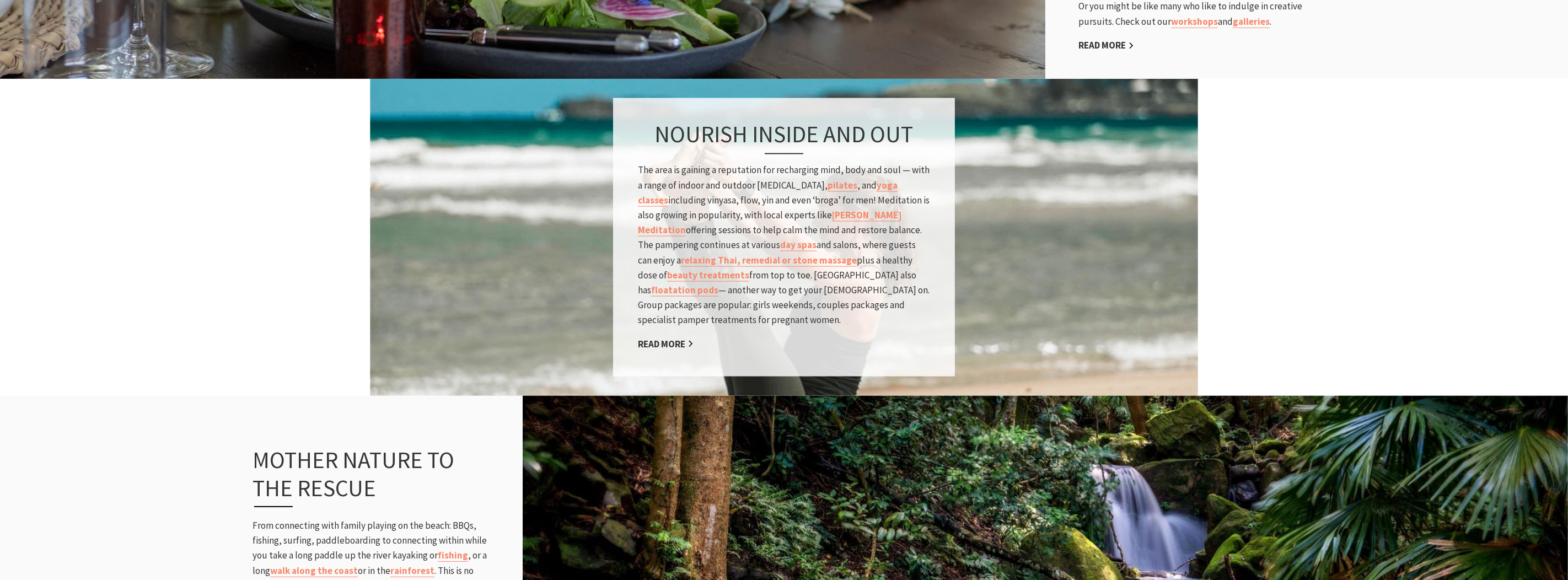
scroll to position [444, 1582]
click at [781, 251] on link "day spas" at bounding box center [798, 245] width 36 height 12
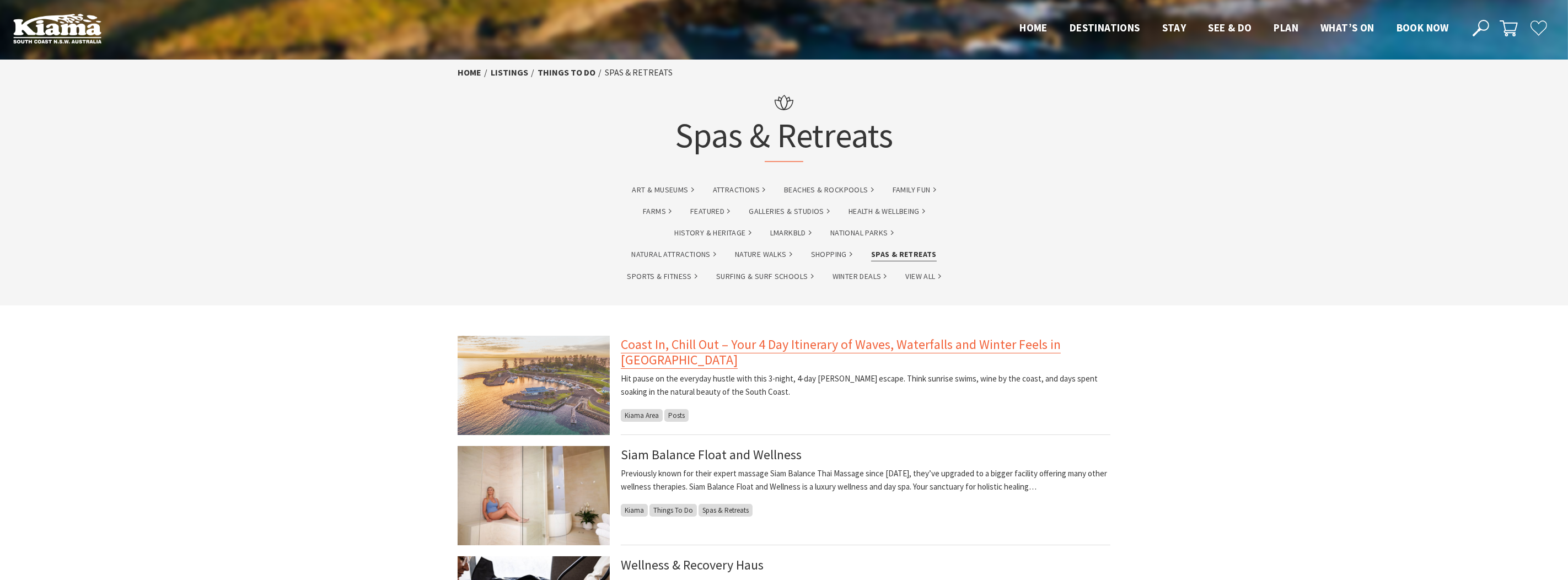
click at [1011, 342] on link "Coast In, Chill Out – Your 4 Day Itinerary of Waves, Waterfalls and Winter Feel…" at bounding box center [841, 352] width 440 height 33
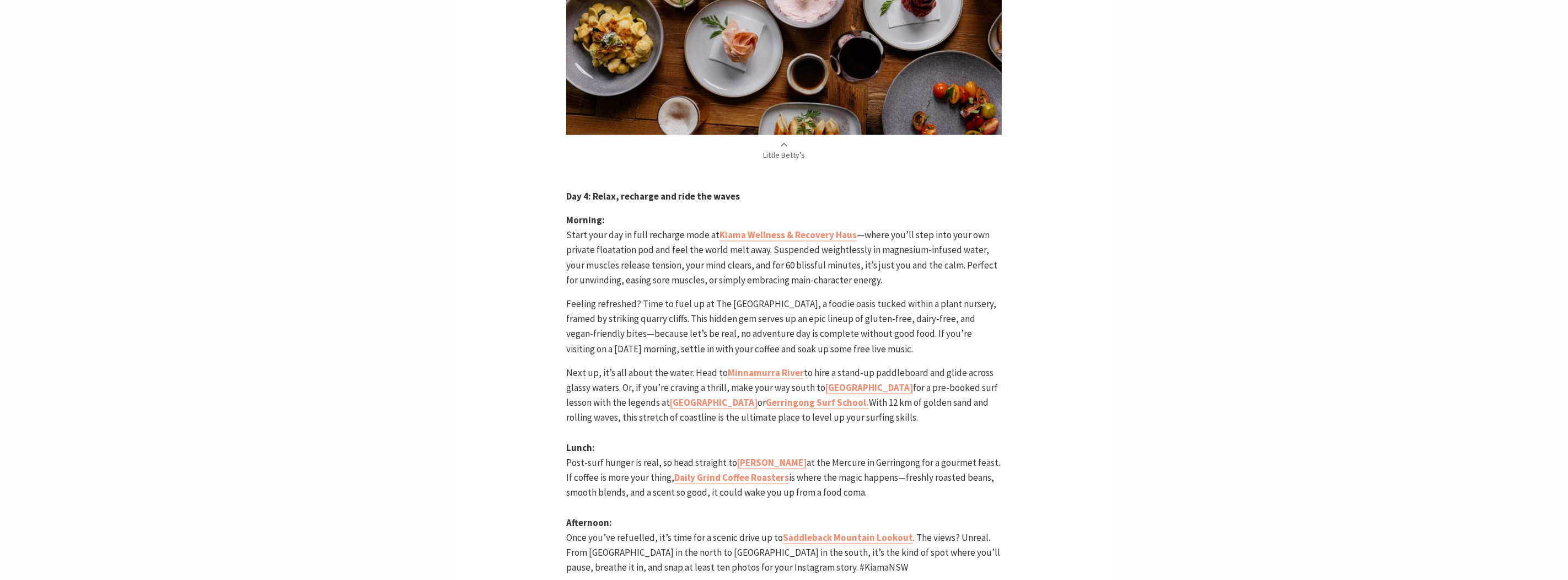
scroll to position [3472, 0]
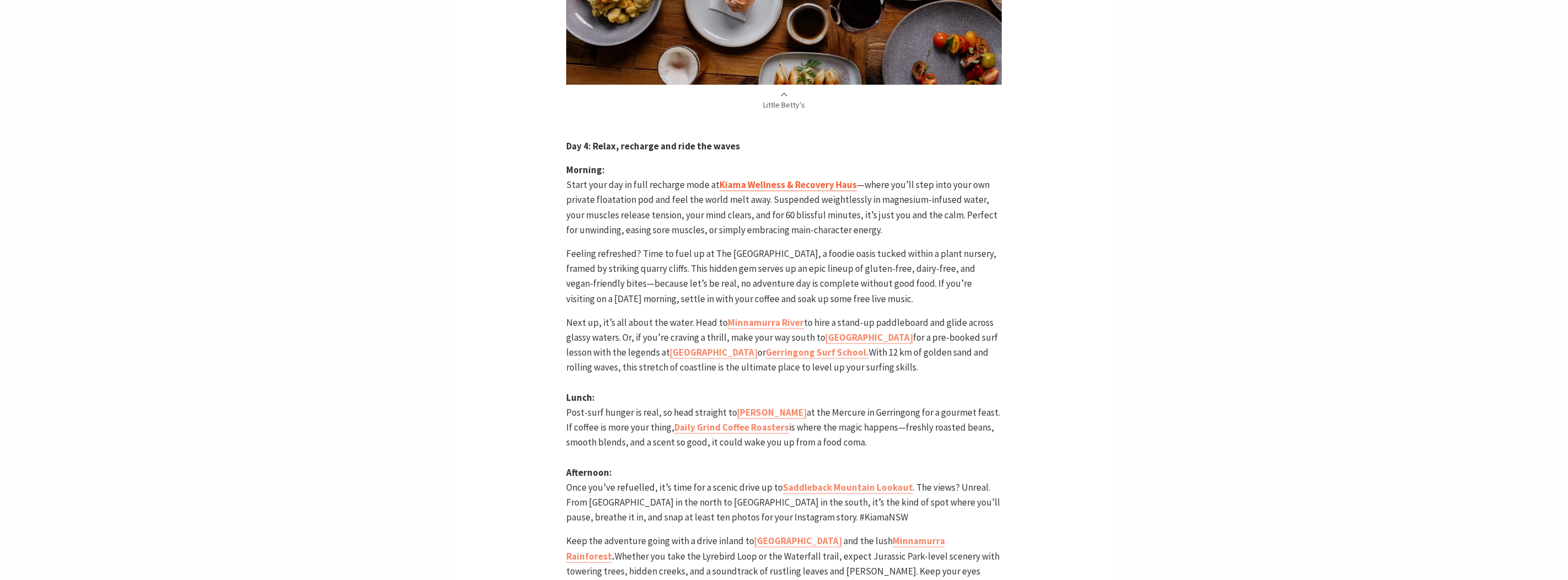
click at [825, 179] on strong "Kiama Wellness & Recovery Haus" at bounding box center [788, 185] width 137 height 12
